Goal: Navigation & Orientation: Find specific page/section

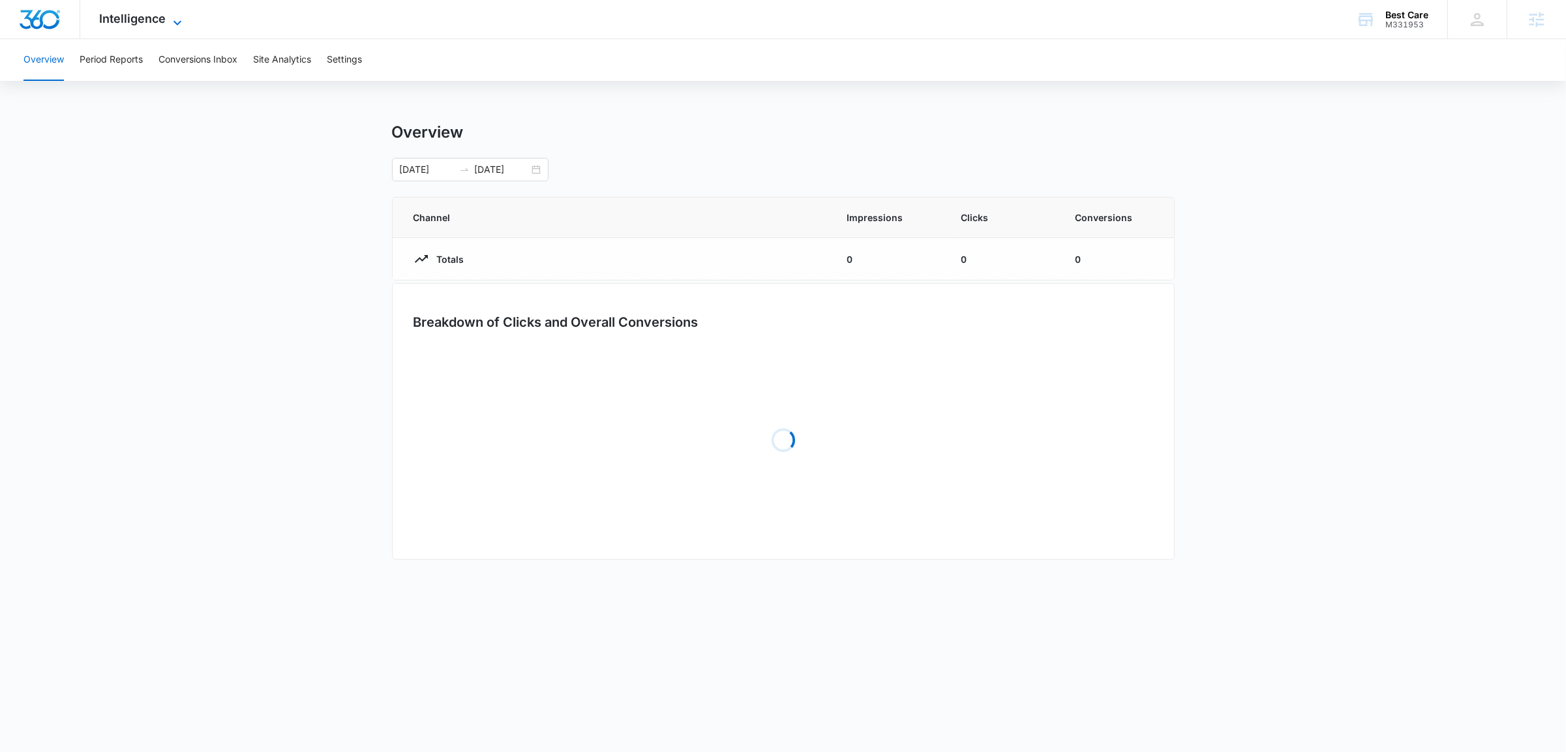
click at [129, 22] on span "Intelligence" at bounding box center [133, 19] width 67 height 14
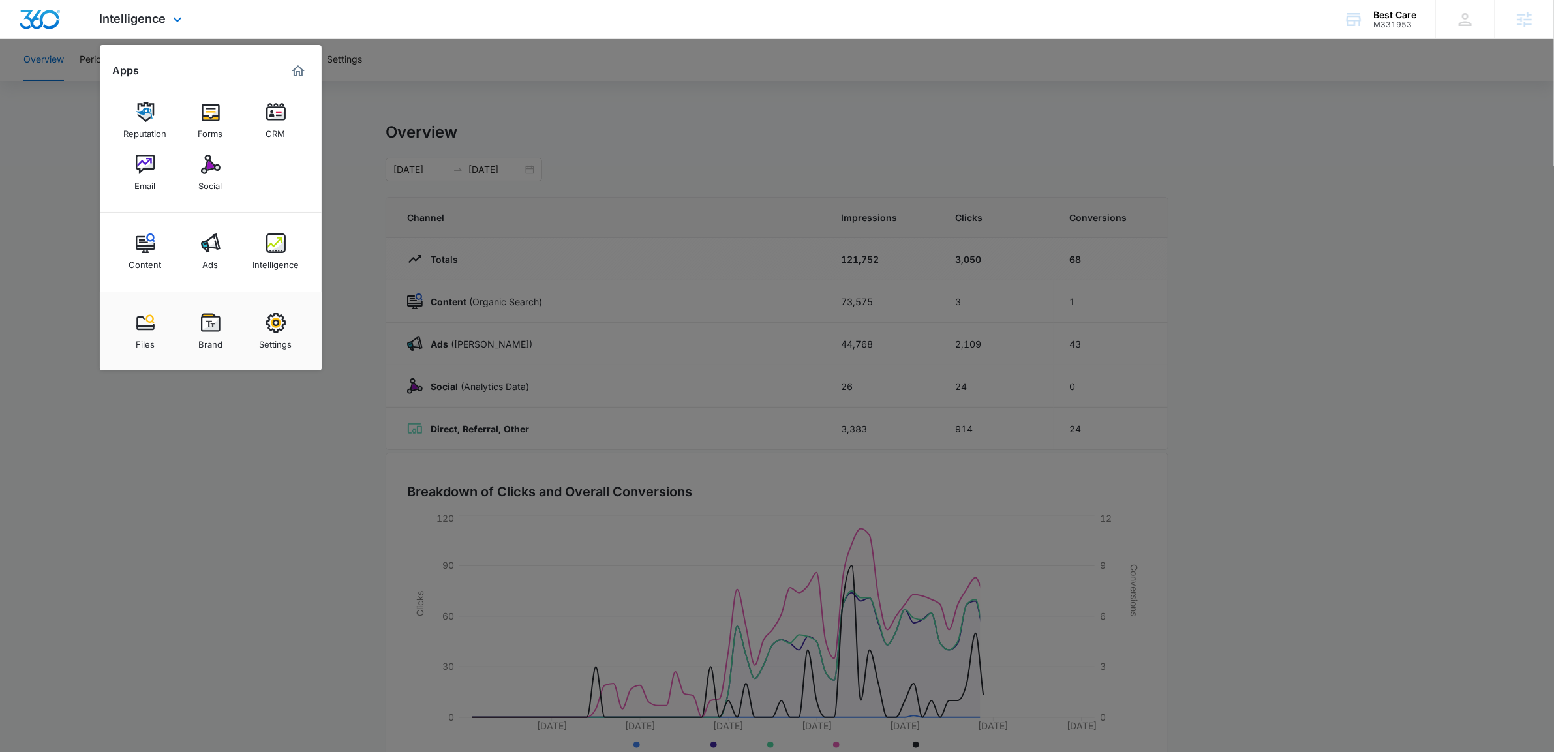
click at [25, 13] on img "Dashboard" at bounding box center [40, 20] width 42 height 20
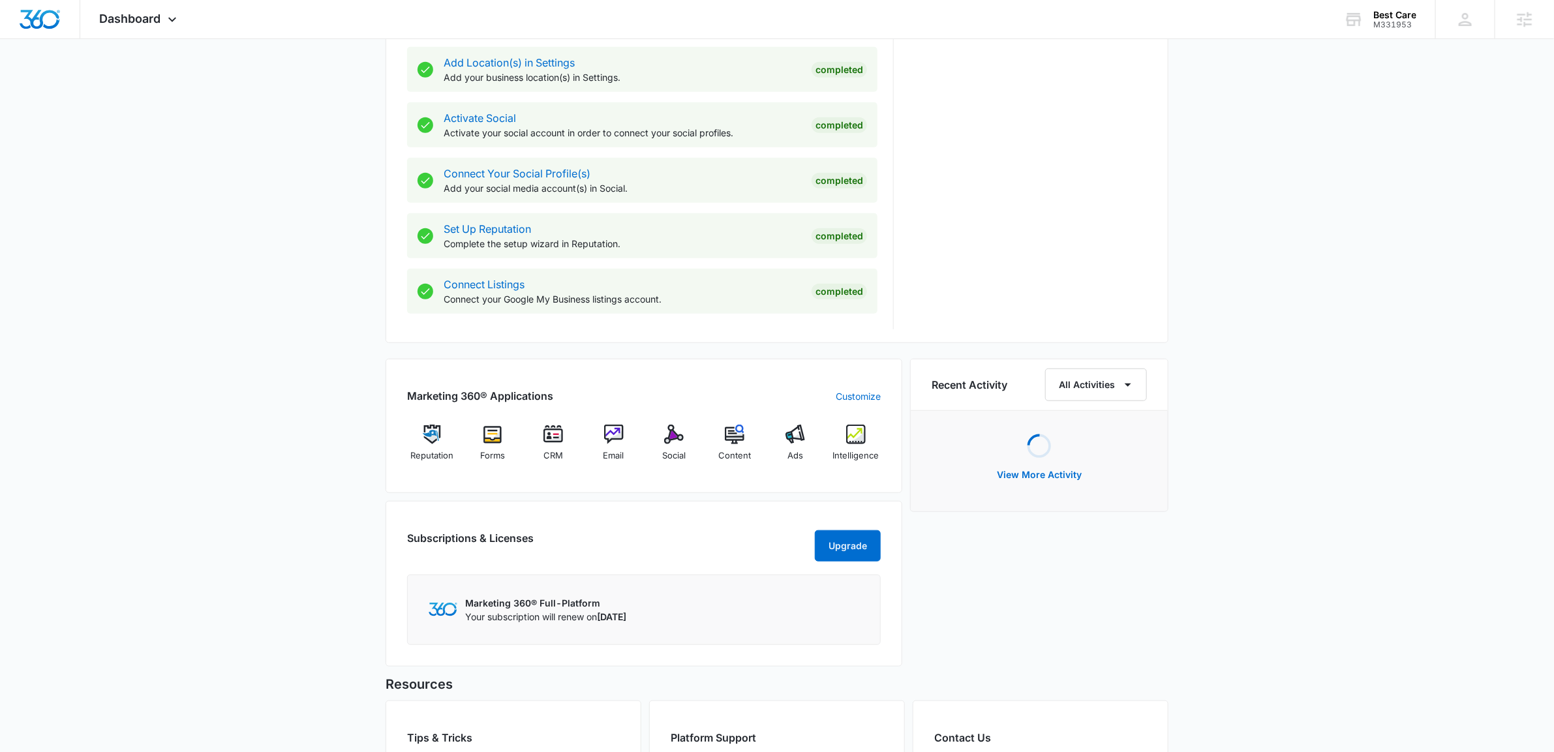
scroll to position [654, 0]
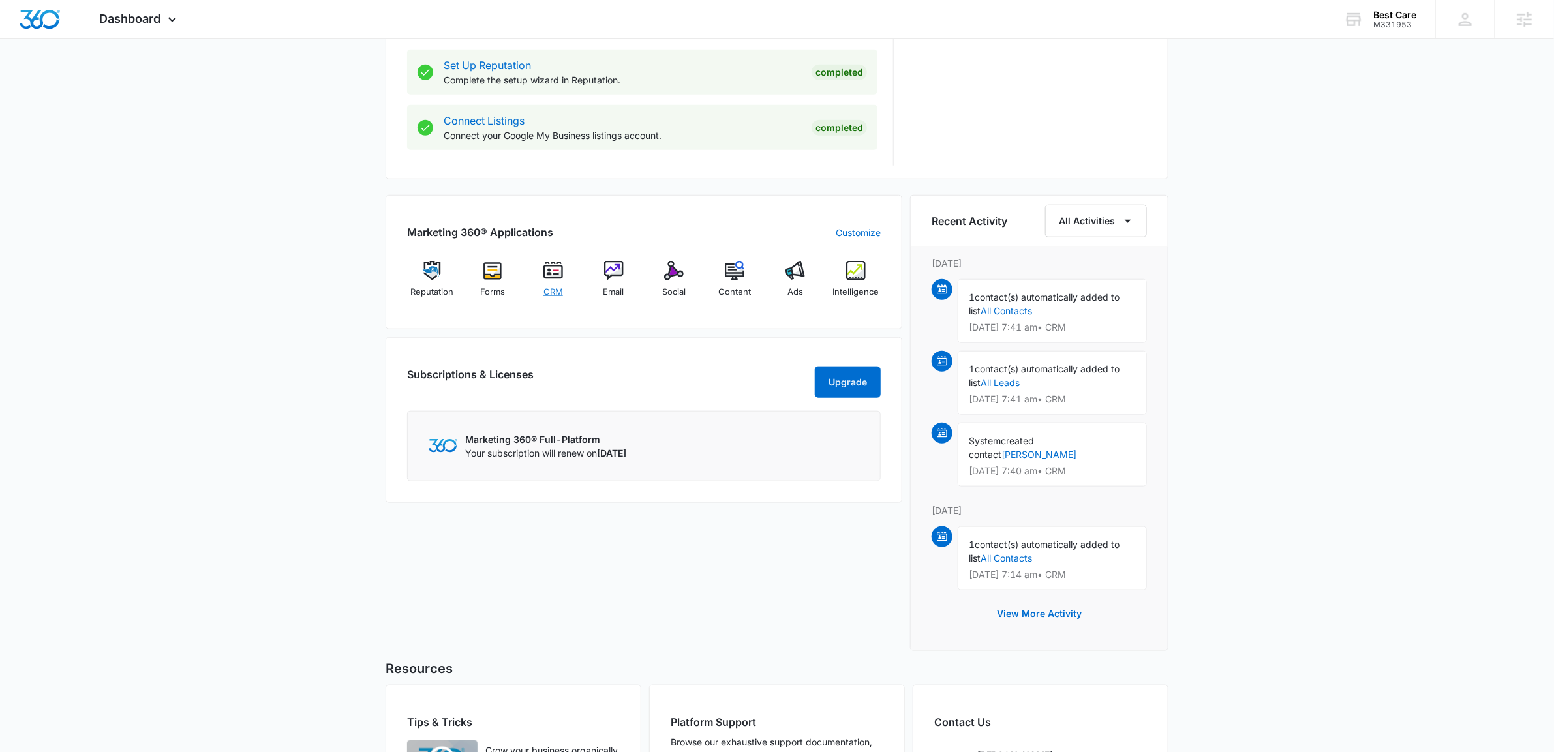
click at [549, 272] on img at bounding box center [553, 271] width 20 height 20
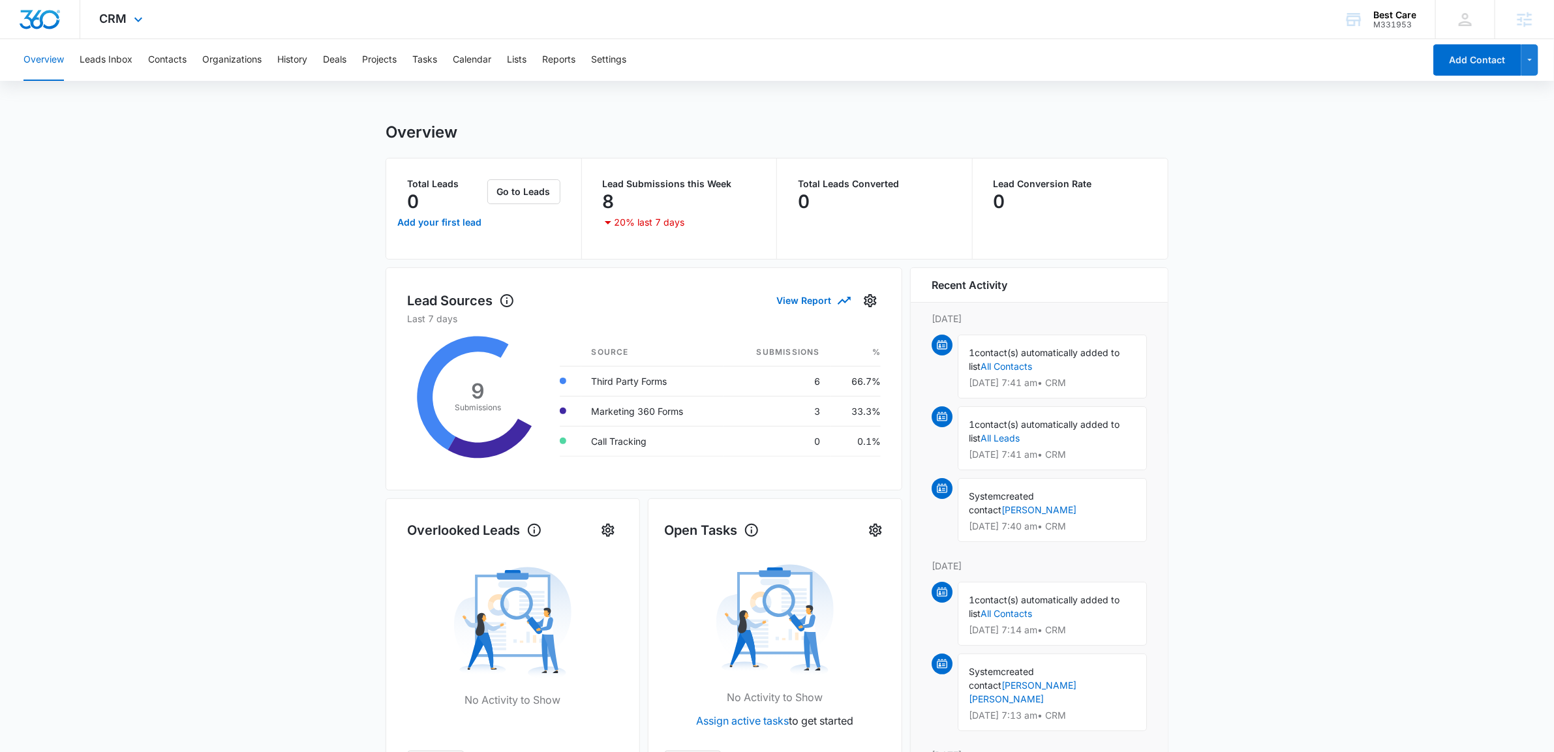
click at [113, 25] on div "CRM Apps Reputation Forms CRM Email Social Content Ads Intelligence Files Brand…" at bounding box center [122, 19] width 85 height 38
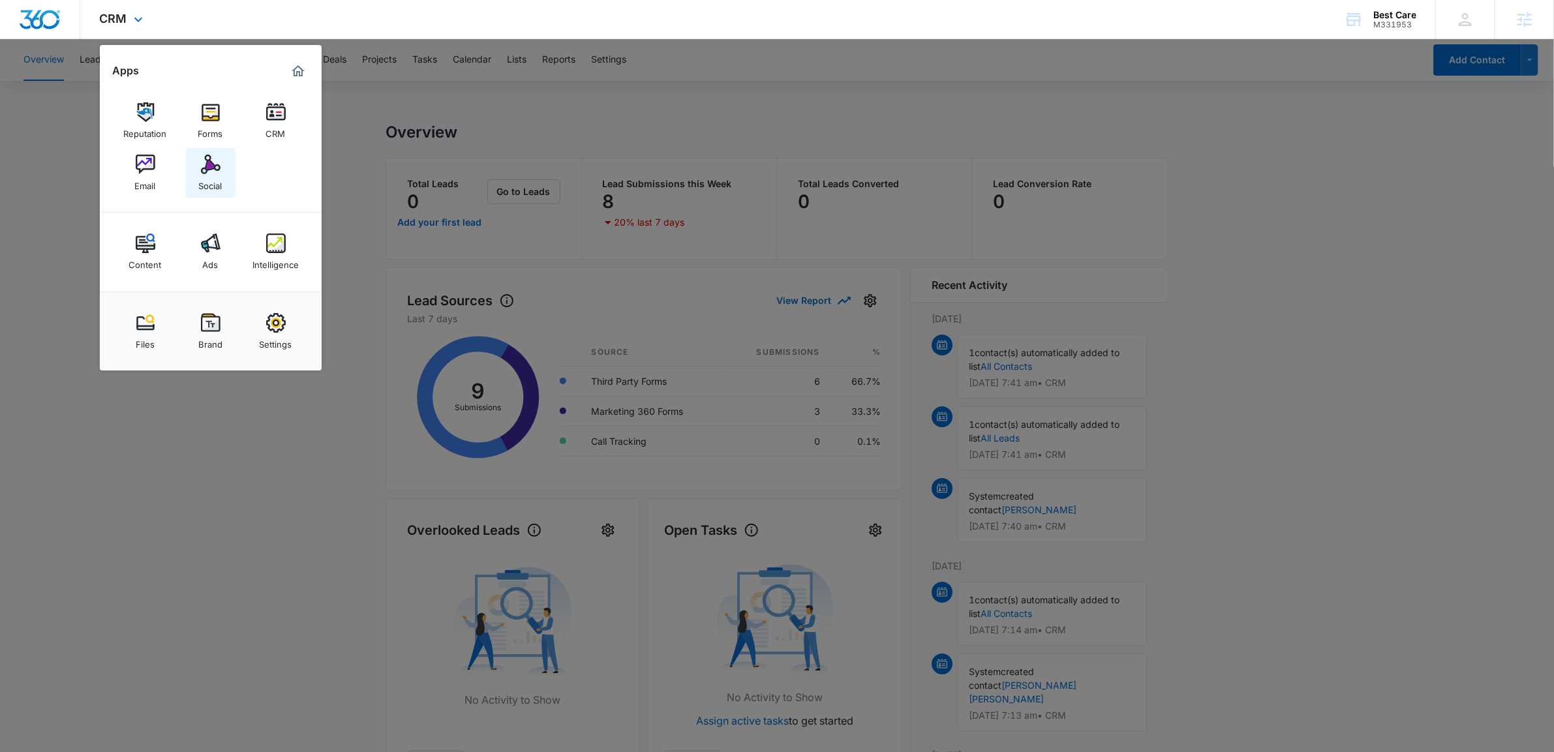
click at [203, 175] on div "Social" at bounding box center [210, 182] width 23 height 17
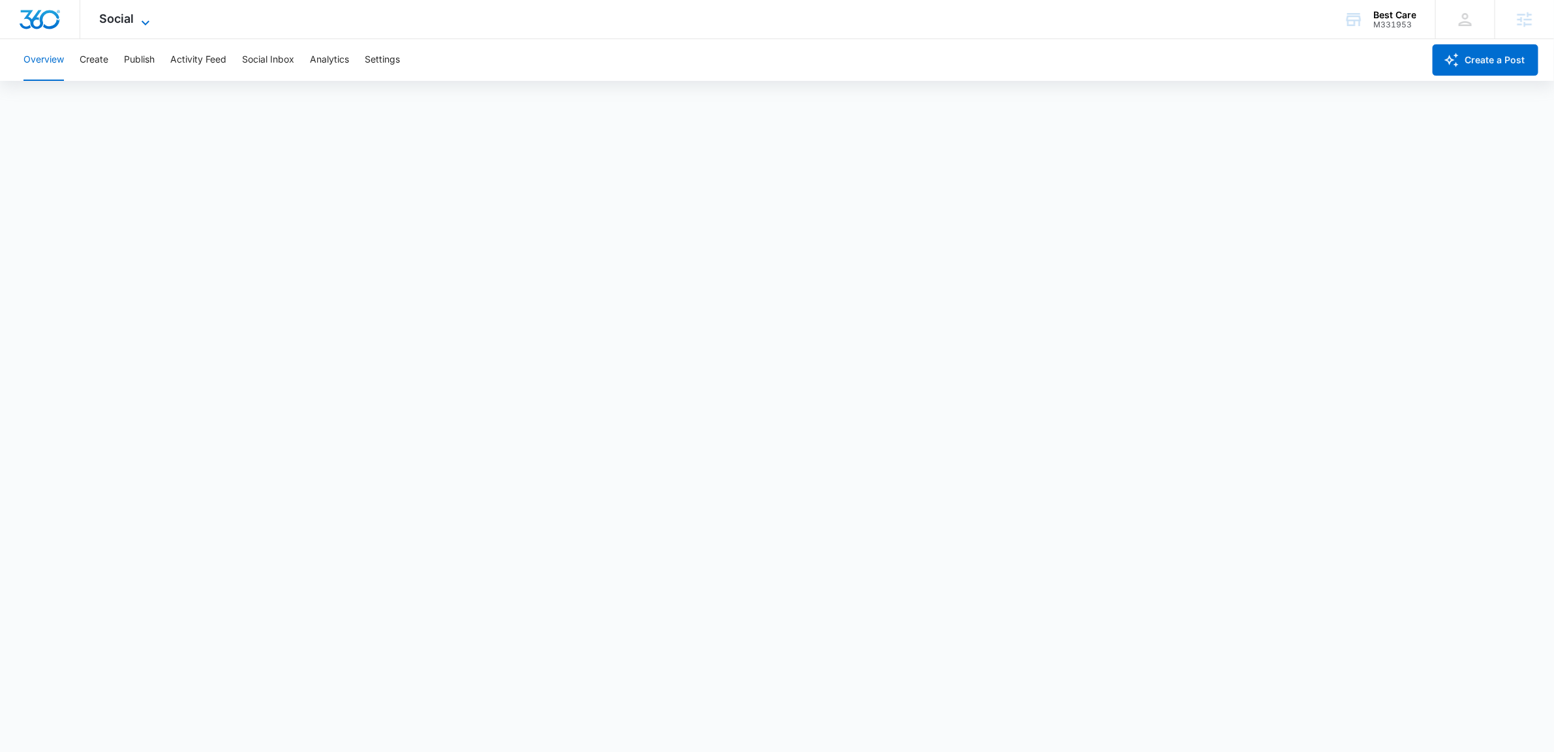
click at [138, 15] on icon at bounding box center [146, 23] width 16 height 16
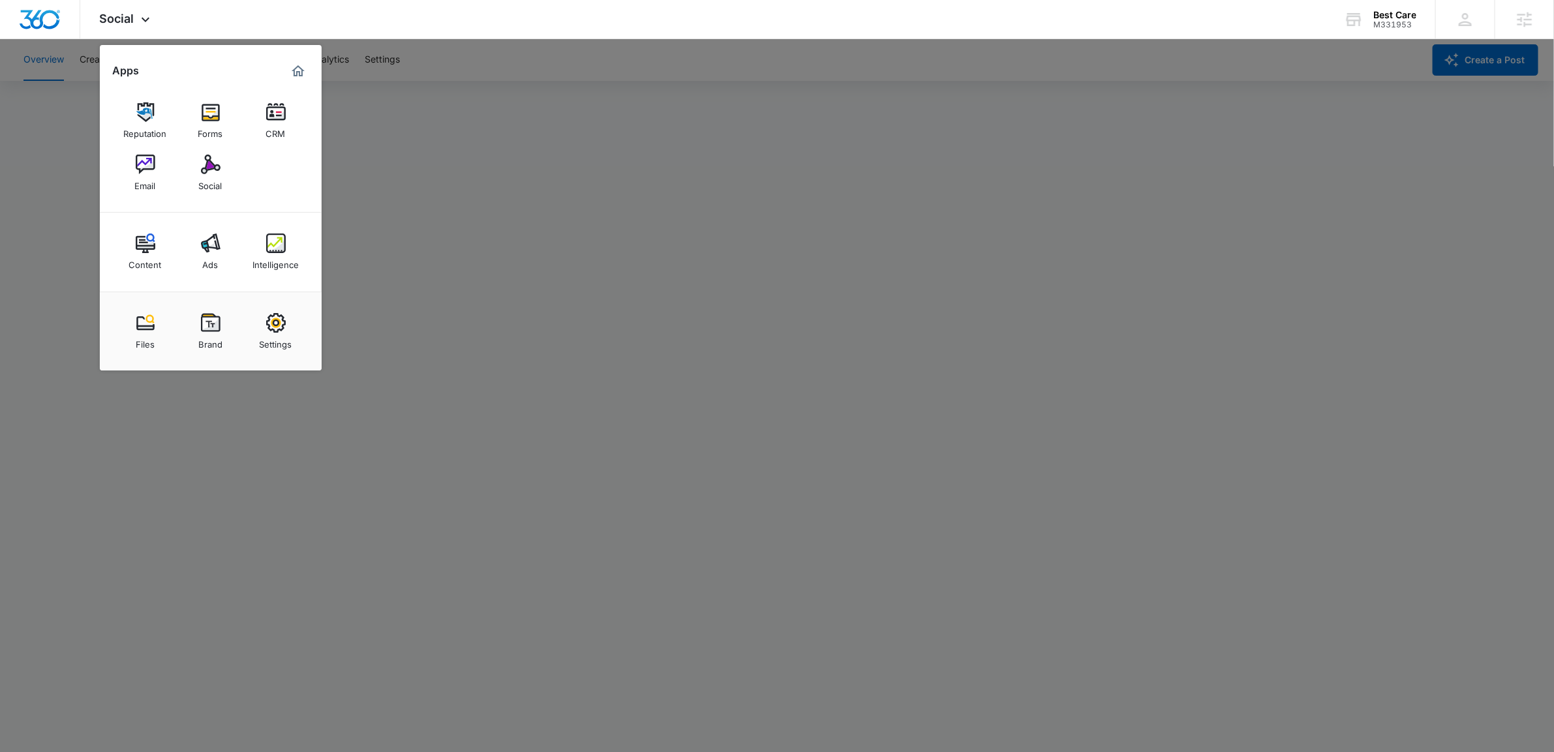
click at [489, 187] on div at bounding box center [777, 376] width 1554 height 752
